Goal: Task Accomplishment & Management: Manage account settings

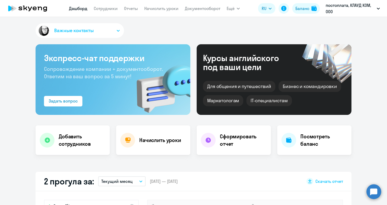
select select "30"
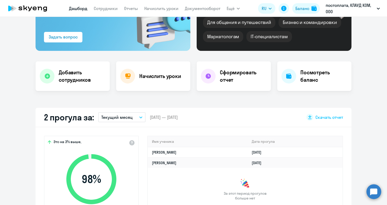
scroll to position [87, 0]
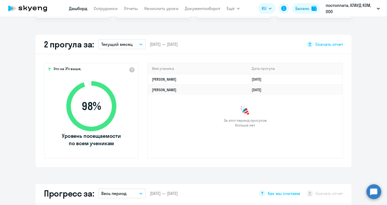
scroll to position [150, 0]
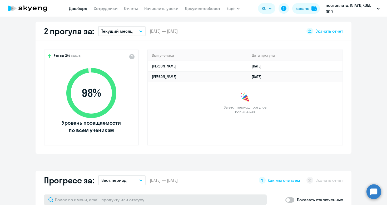
select select "30"
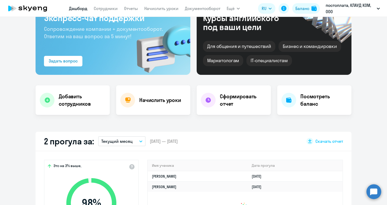
scroll to position [10, 0]
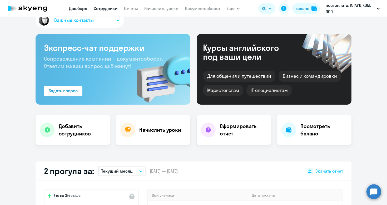
click at [108, 8] on link "Сотрудники" at bounding box center [106, 8] width 24 height 5
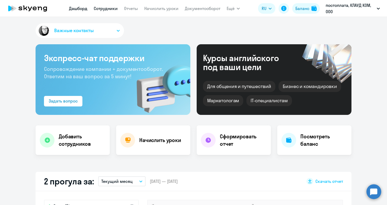
select select "30"
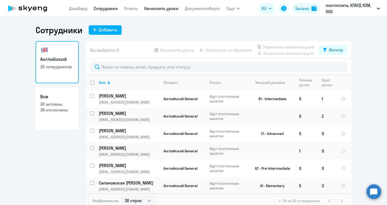
click at [157, 7] on link "Начислить уроки" at bounding box center [161, 8] width 34 height 5
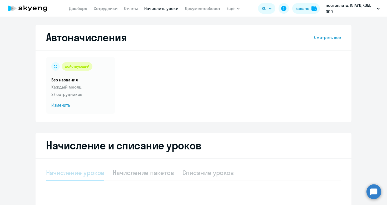
select select "10"
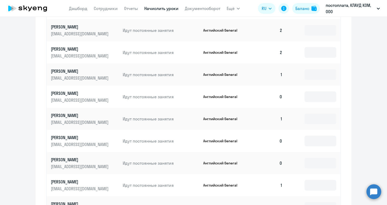
scroll to position [259, 0]
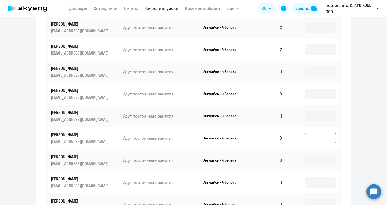
click at [307, 137] on input at bounding box center [321, 138] width 32 height 11
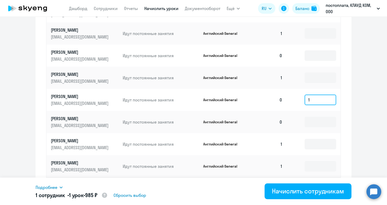
scroll to position [298, 0]
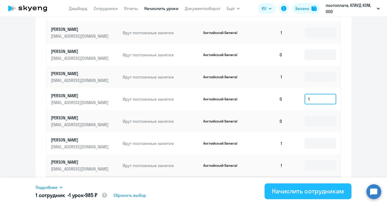
type input "1"
click at [288, 192] on div "Начислить сотрудникам" at bounding box center [308, 191] width 72 height 8
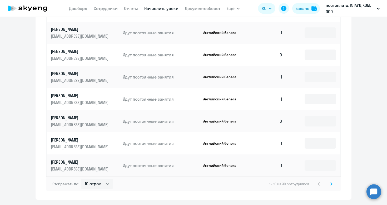
click at [329, 185] on svg-icon at bounding box center [332, 184] width 6 height 6
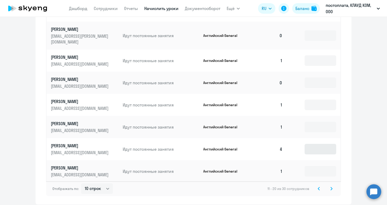
drag, startPoint x: 329, startPoint y: 185, endPoint x: 316, endPoint y: 148, distance: 39.2
click at [316, 149] on div "Имя сотрудника Статус Продукт Остаток уроков [PERSON_NAME] уроков [PERSON_NAME]…" at bounding box center [193, 60] width 295 height 272
click at [303, 143] on td at bounding box center [314, 149] width 54 height 22
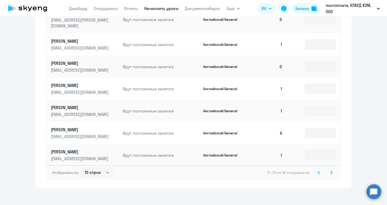
scroll to position [314, 0]
click at [333, 170] on svg-icon at bounding box center [332, 173] width 6 height 6
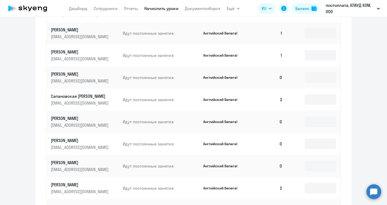
scroll to position [308, 0]
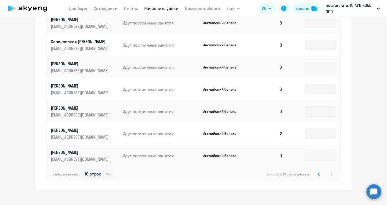
click at [321, 173] on svg-icon at bounding box center [319, 174] width 6 height 6
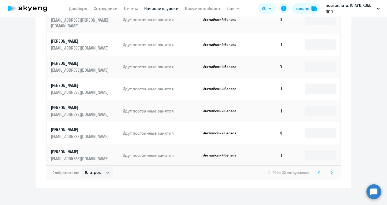
scroll to position [314, 0]
